Goal: Find specific page/section: Find specific page/section

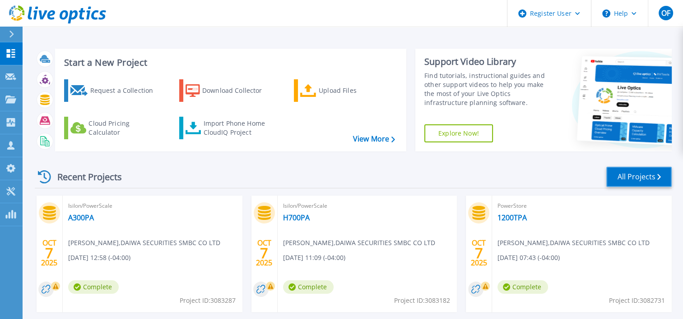
click at [643, 175] on link "All Projects" at bounding box center [638, 177] width 65 height 20
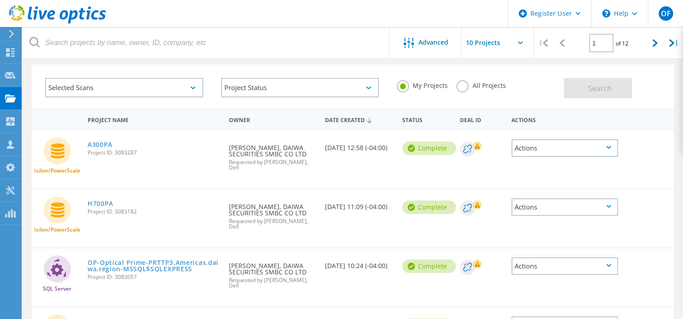
scroll to position [36, 0]
click at [655, 42] on icon at bounding box center [654, 43] width 5 height 8
type input "2"
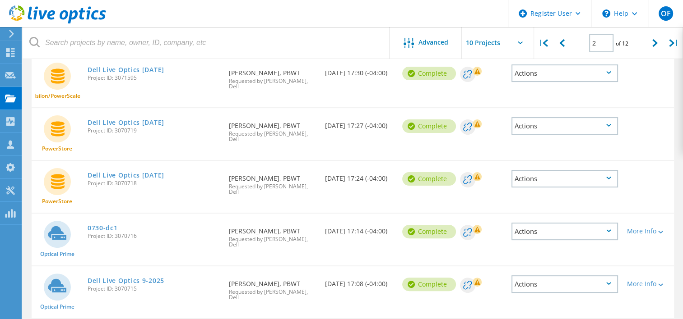
scroll to position [261, 0]
